Goal: Find specific page/section: Find specific page/section

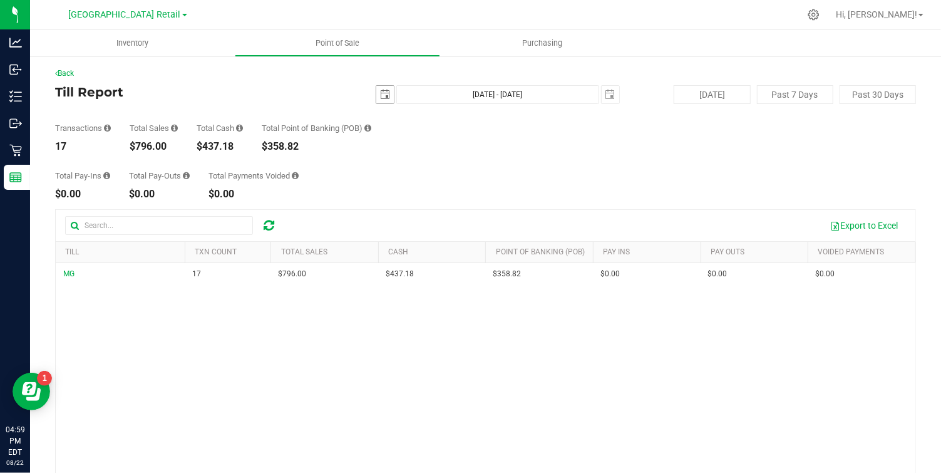
click at [386, 96] on span "select" at bounding box center [385, 95] width 10 height 10
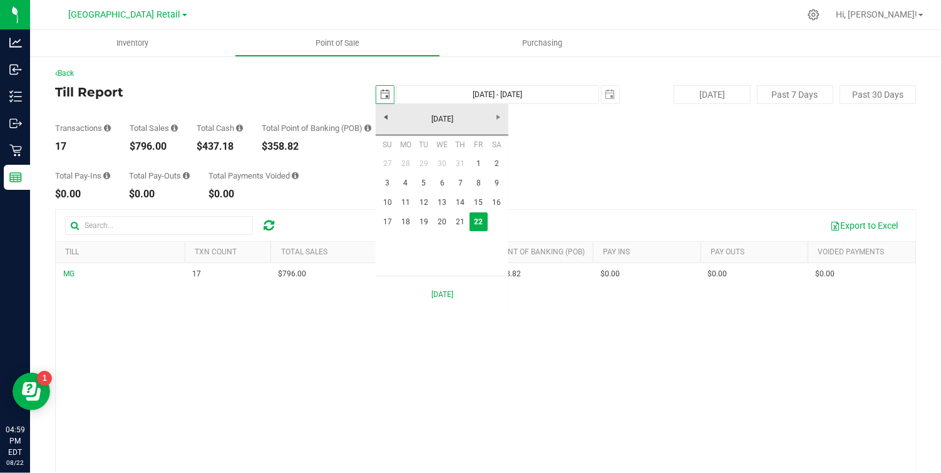
scroll to position [0, 31]
click at [385, 218] on link "17" at bounding box center [387, 221] width 18 height 19
type input "[DATE]"
type input "[DATE] - [DATE]"
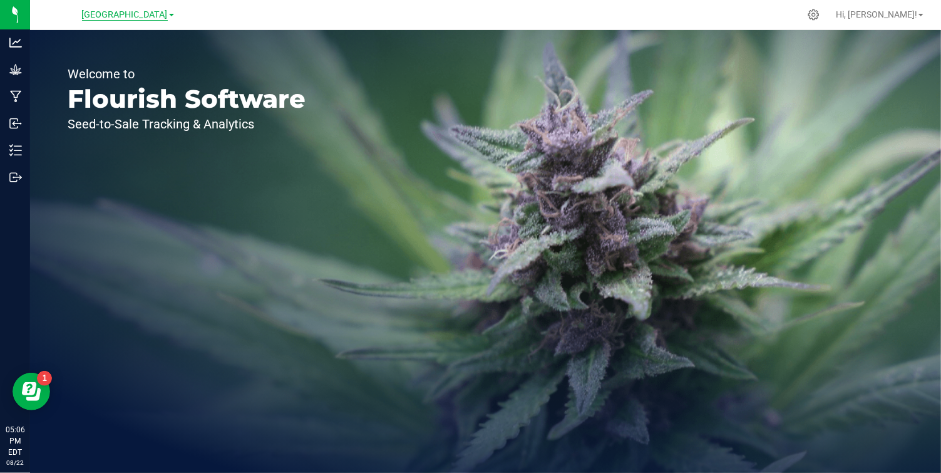
click at [154, 12] on span "[GEOGRAPHIC_DATA]" at bounding box center [125, 14] width 86 height 11
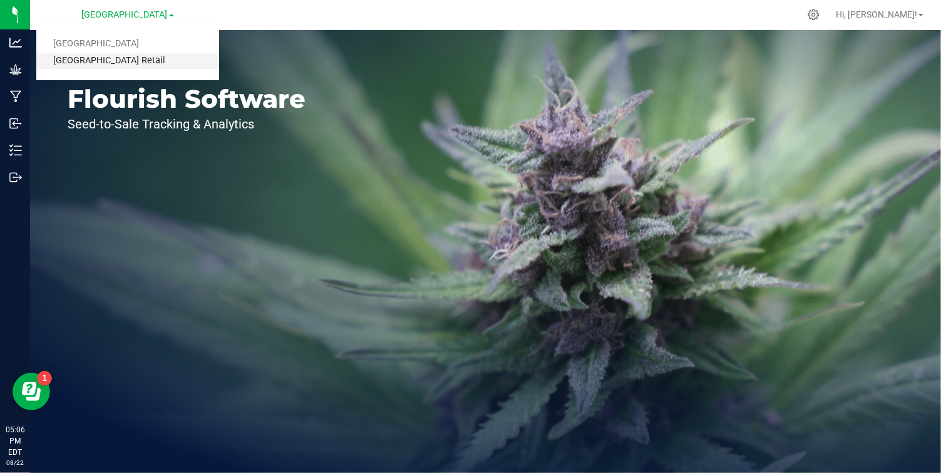
click at [128, 60] on link "[GEOGRAPHIC_DATA] Retail" at bounding box center [127, 61] width 183 height 17
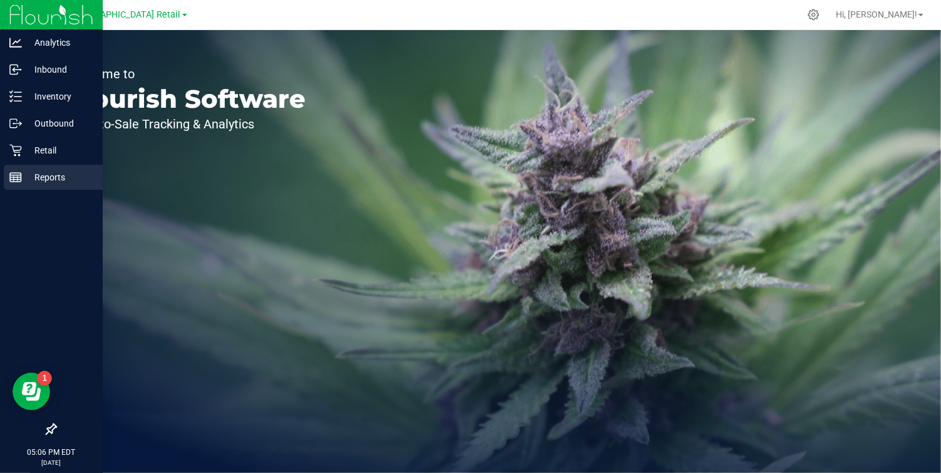
click at [18, 173] on icon at bounding box center [15, 177] width 13 height 13
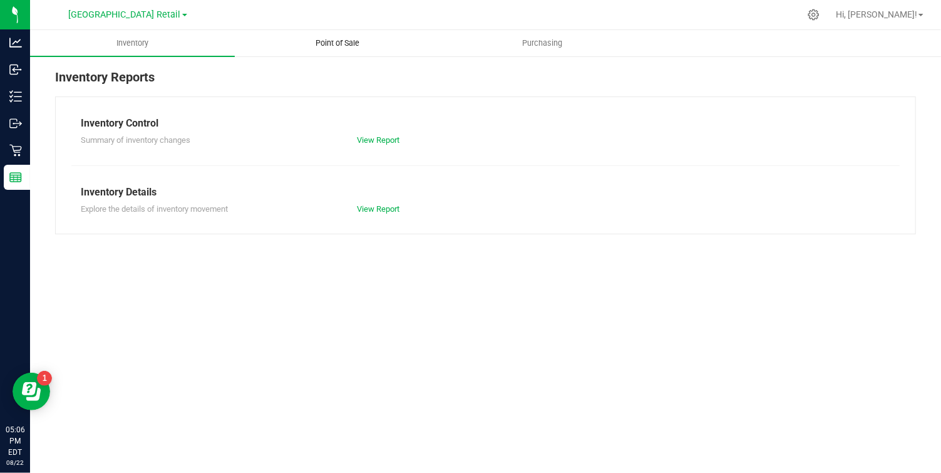
click at [339, 41] on span "Point of Sale" at bounding box center [338, 43] width 78 height 11
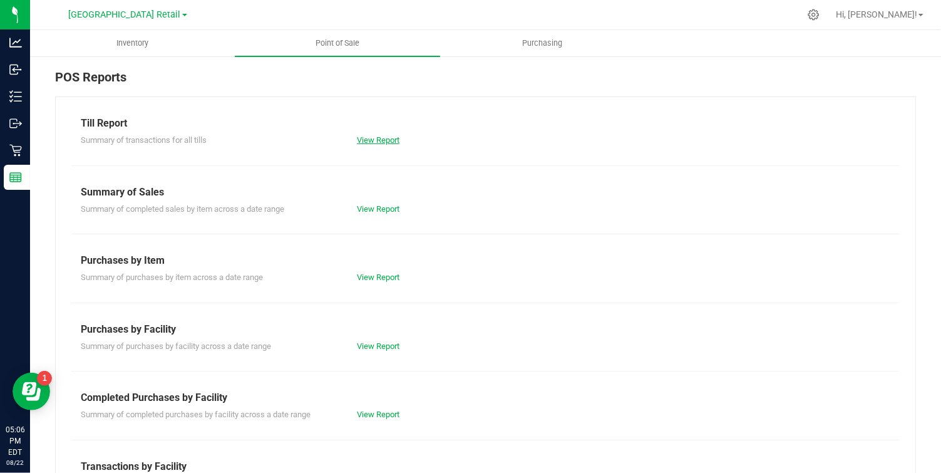
click at [386, 138] on link "View Report" at bounding box center [378, 139] width 43 height 9
